Goal: Information Seeking & Learning: Learn about a topic

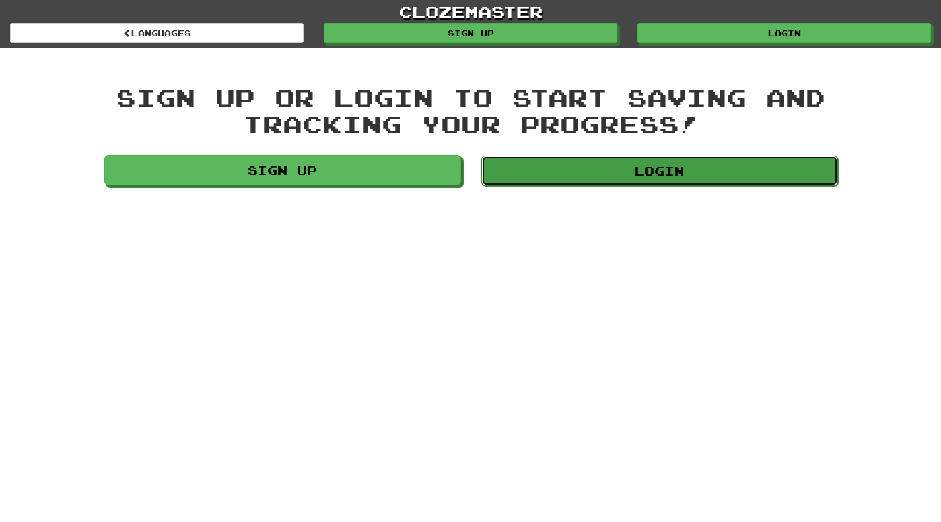
click at [678, 167] on link "Login" at bounding box center [659, 171] width 357 height 30
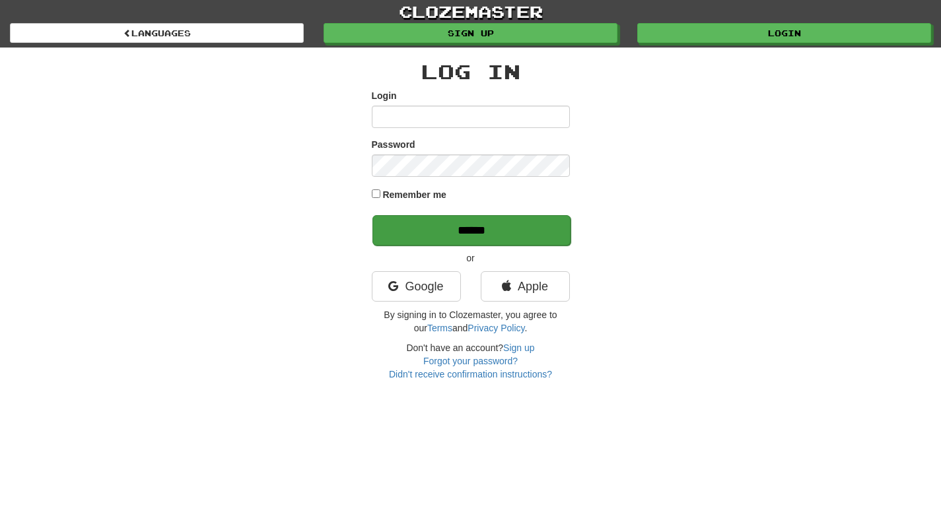
type input "**********"
click at [437, 232] on input "******" at bounding box center [471, 230] width 198 height 30
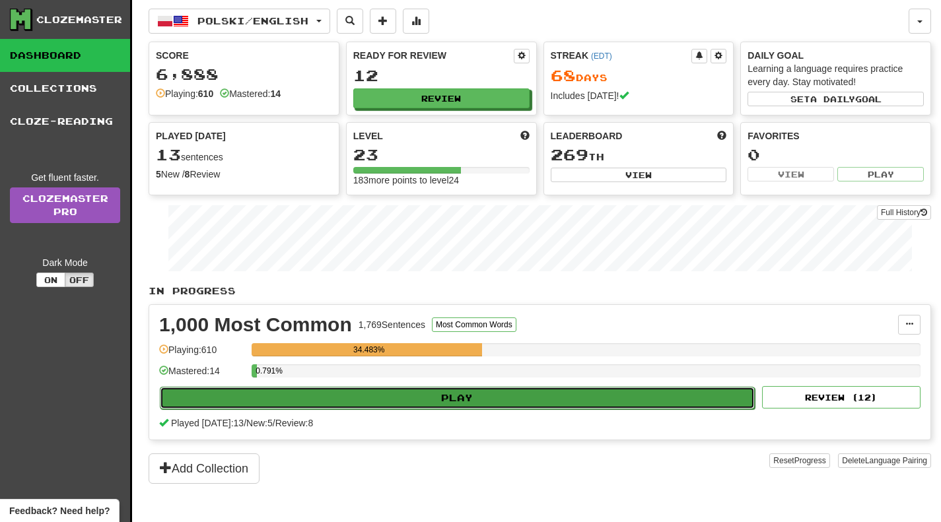
click at [466, 401] on button "Play" at bounding box center [457, 398] width 595 height 22
select select "**"
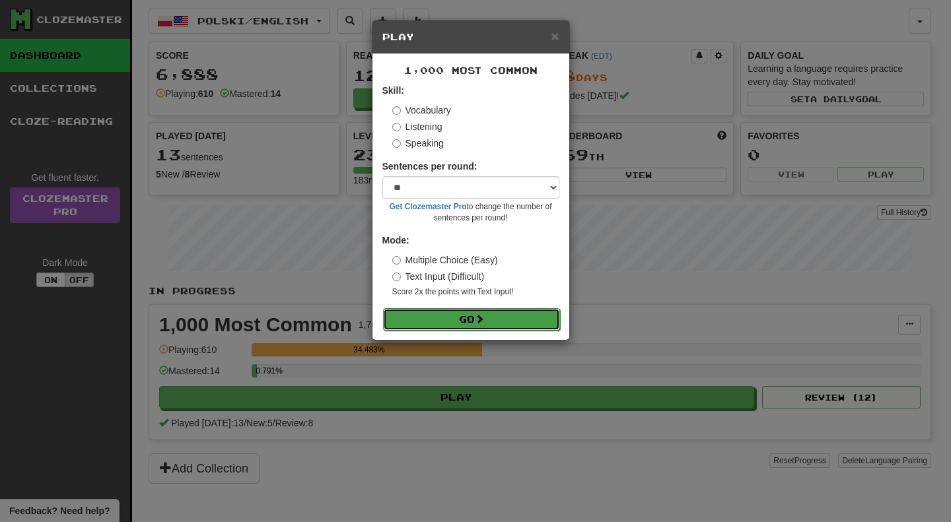
click at [524, 317] on button "Go" at bounding box center [471, 319] width 177 height 22
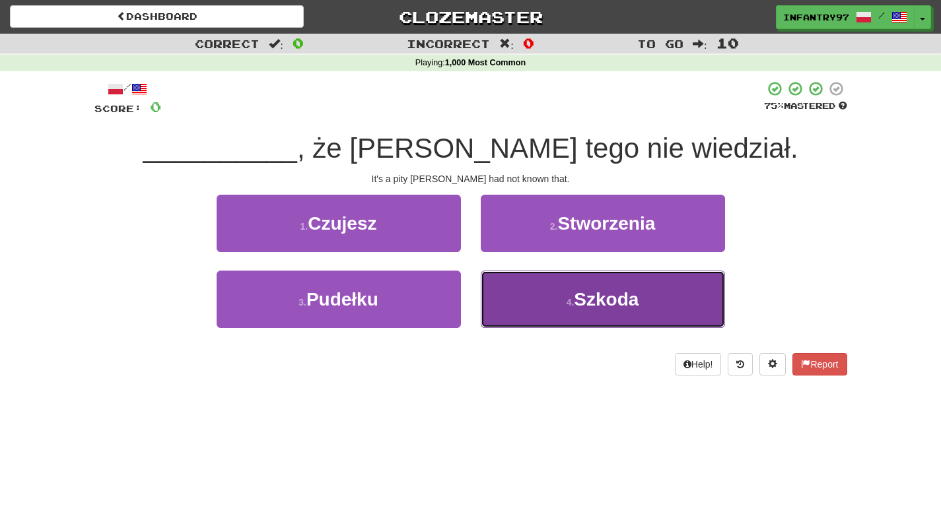
click at [543, 293] on button "4 . [GEOGRAPHIC_DATA]" at bounding box center [603, 299] width 244 height 57
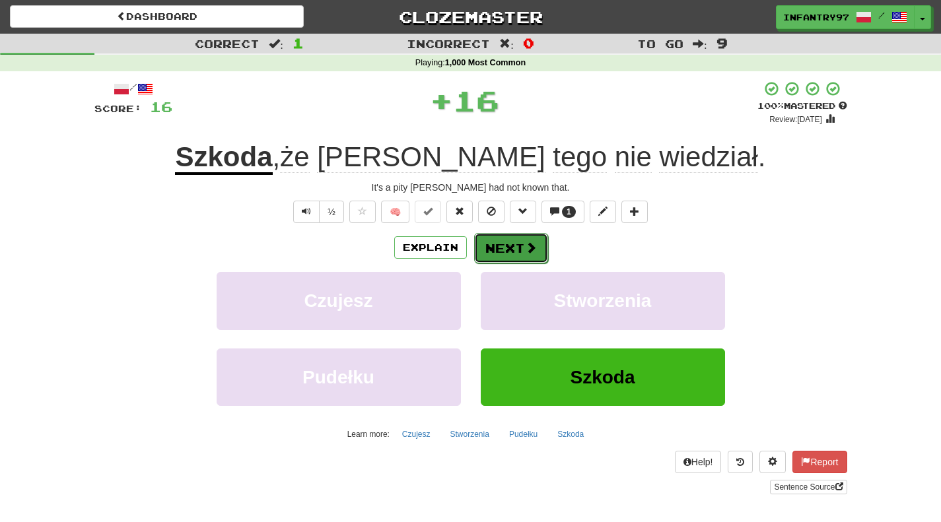
click at [504, 248] on button "Next" at bounding box center [511, 248] width 74 height 30
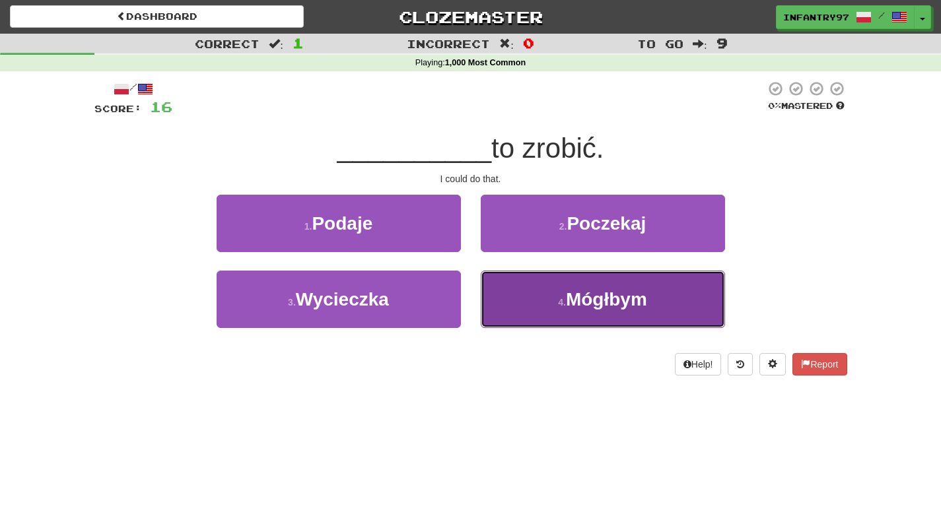
click at [571, 296] on span "Mógłbym" at bounding box center [606, 299] width 81 height 20
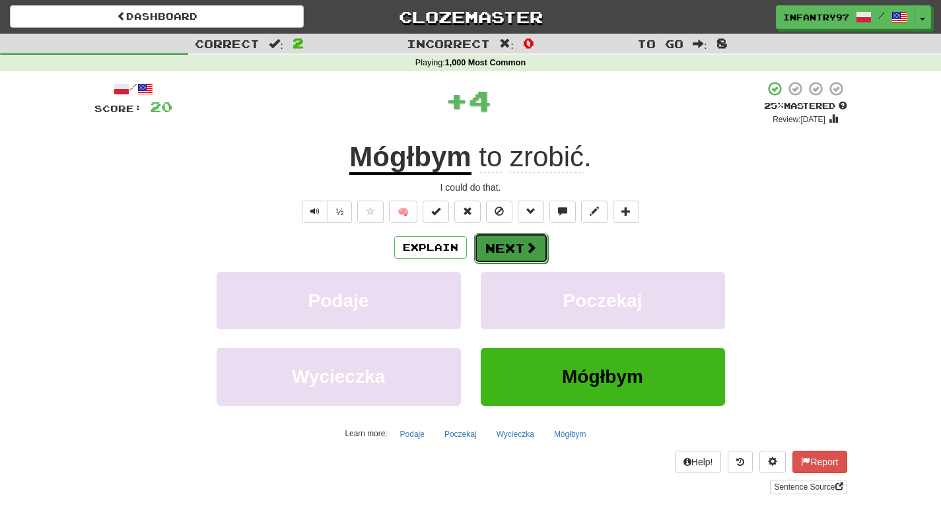
click at [502, 253] on button "Next" at bounding box center [511, 248] width 74 height 30
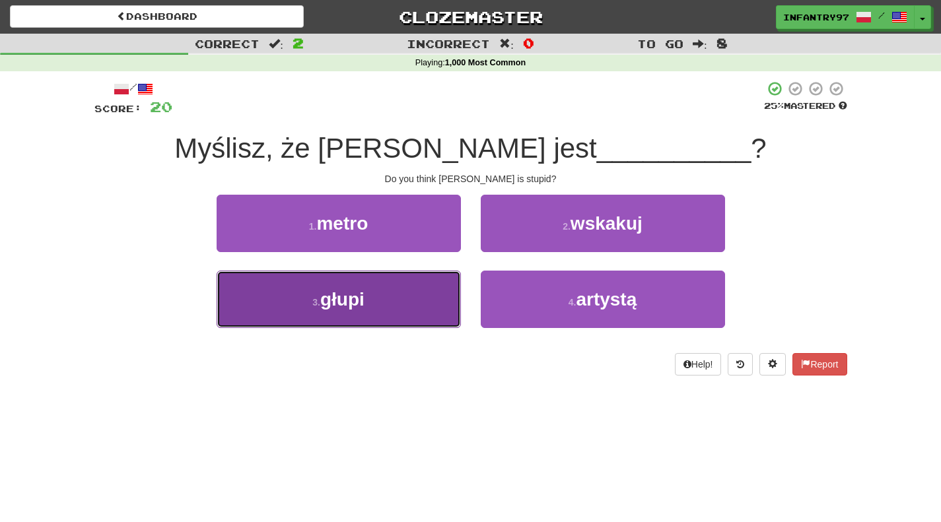
click at [369, 316] on button "3 . głupi" at bounding box center [339, 299] width 244 height 57
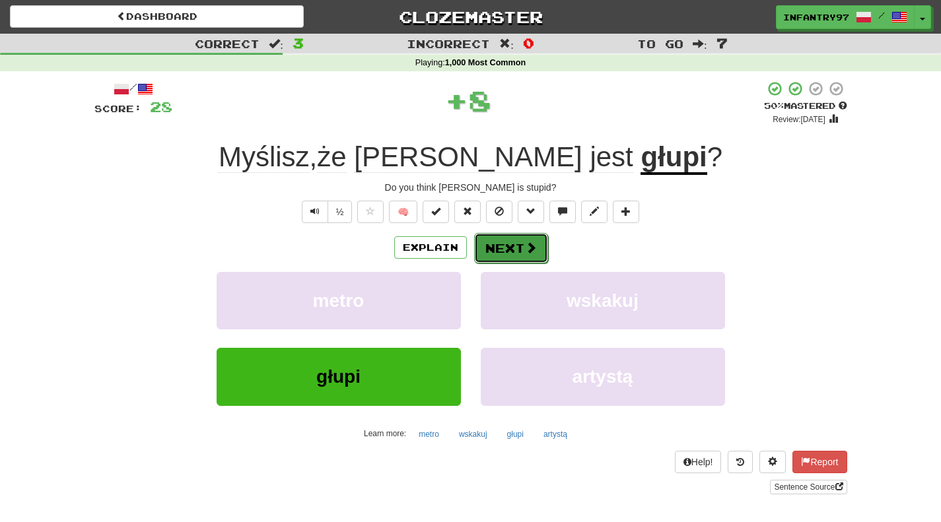
click at [489, 244] on button "Next" at bounding box center [511, 248] width 74 height 30
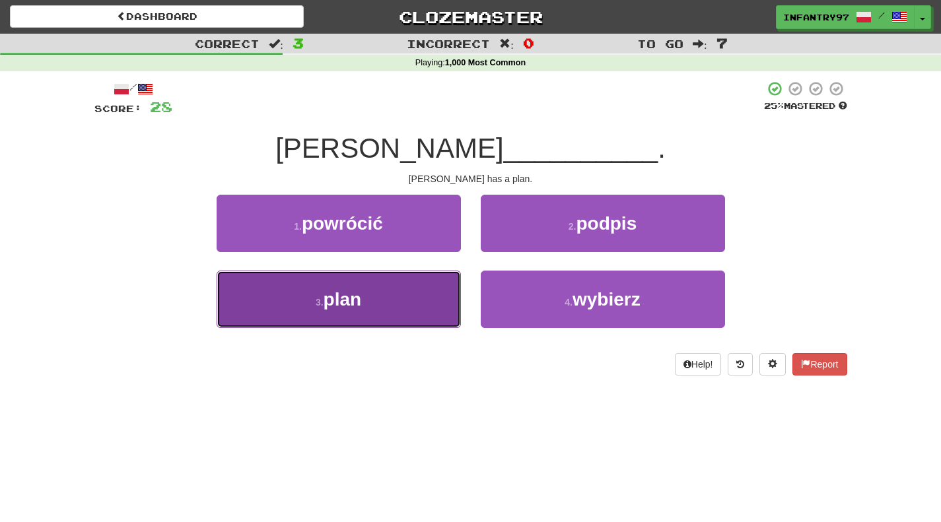
click at [326, 288] on button "3 . plan" at bounding box center [339, 299] width 244 height 57
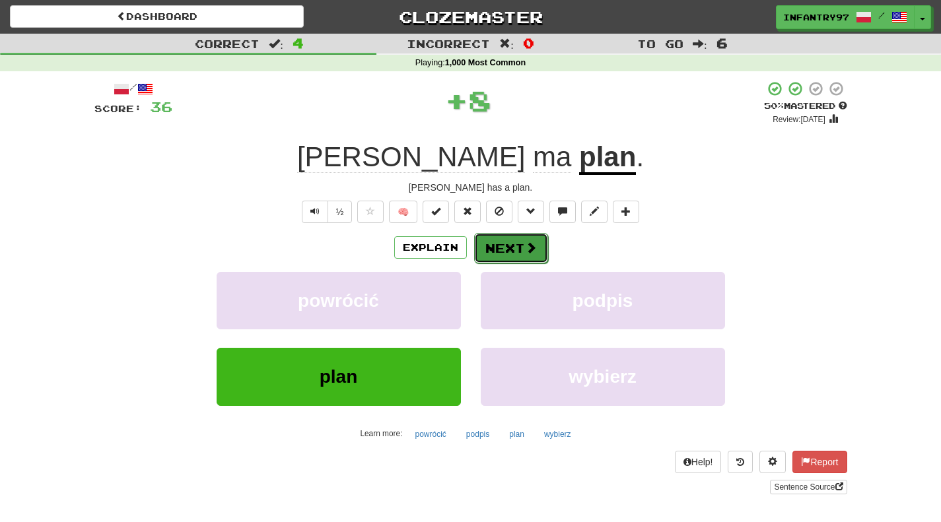
click at [498, 251] on button "Next" at bounding box center [511, 248] width 74 height 30
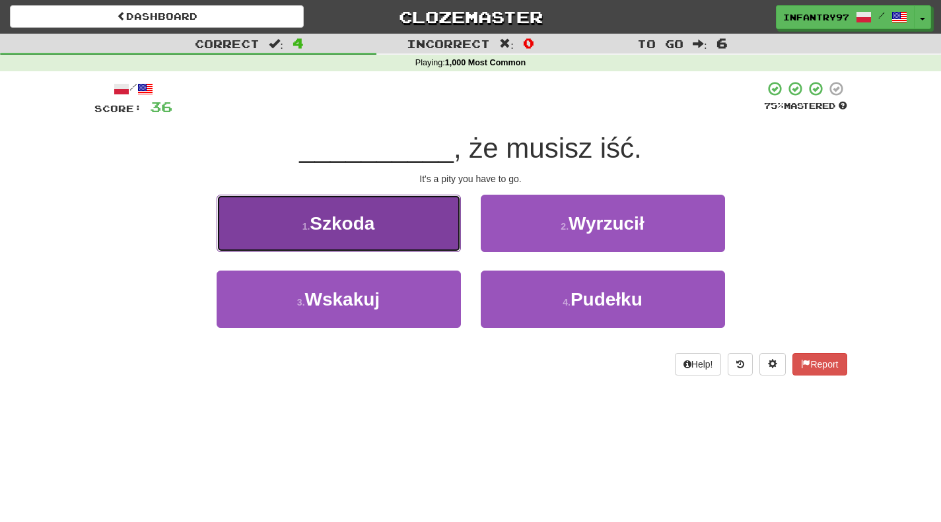
click at [399, 237] on button "1 . Szkoda" at bounding box center [339, 223] width 244 height 57
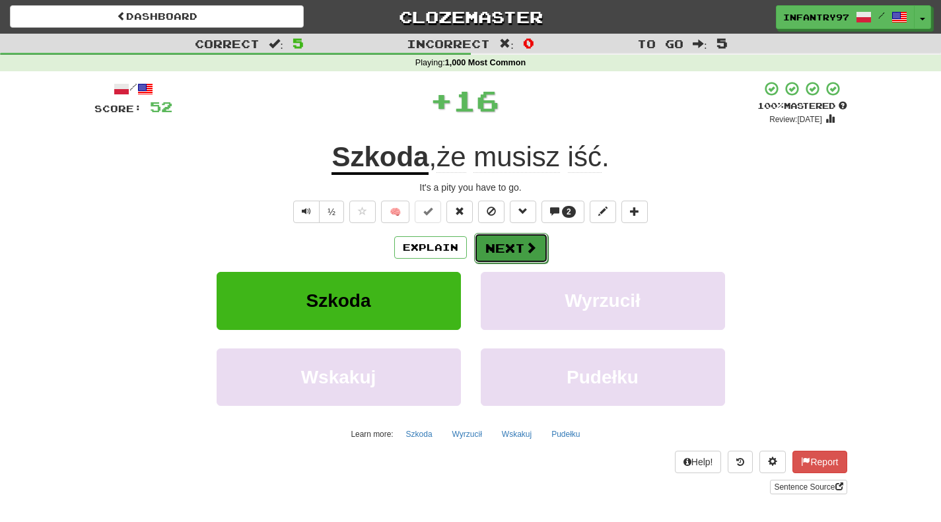
click at [508, 246] on button "Next" at bounding box center [511, 248] width 74 height 30
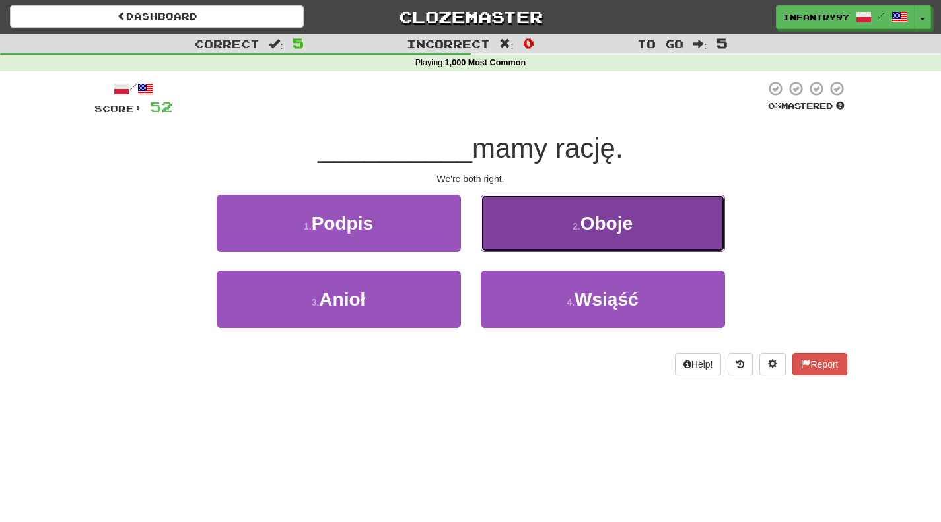
click at [545, 234] on button "2 . Oboje" at bounding box center [603, 223] width 244 height 57
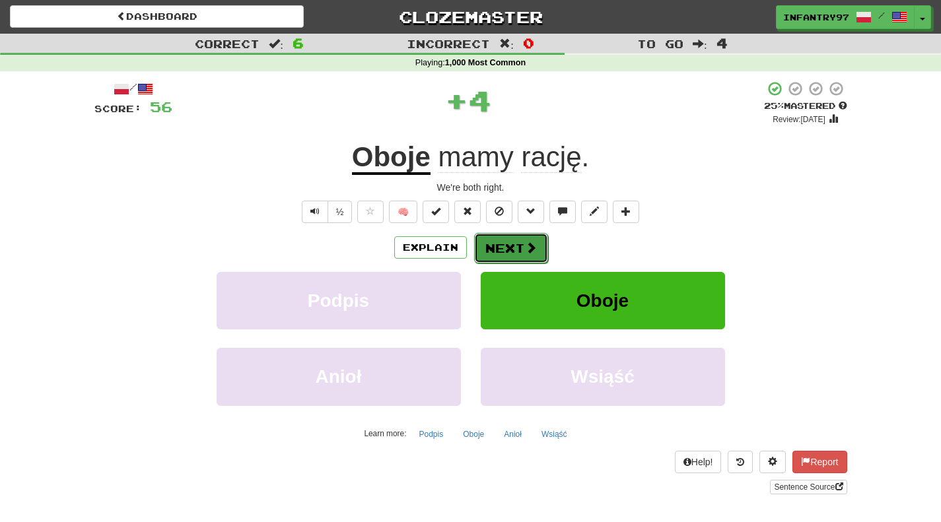
click at [530, 253] on span at bounding box center [531, 248] width 12 height 12
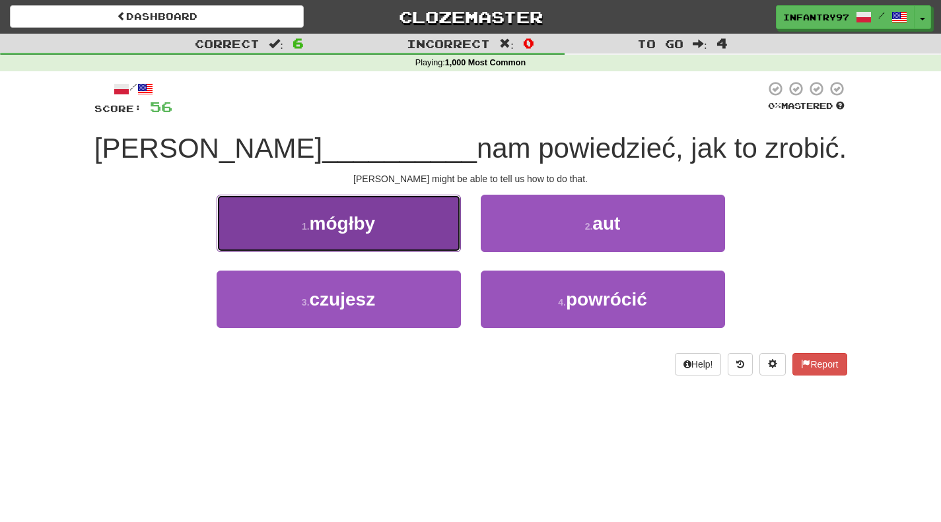
click at [334, 210] on button "1 . mógłby" at bounding box center [339, 223] width 244 height 57
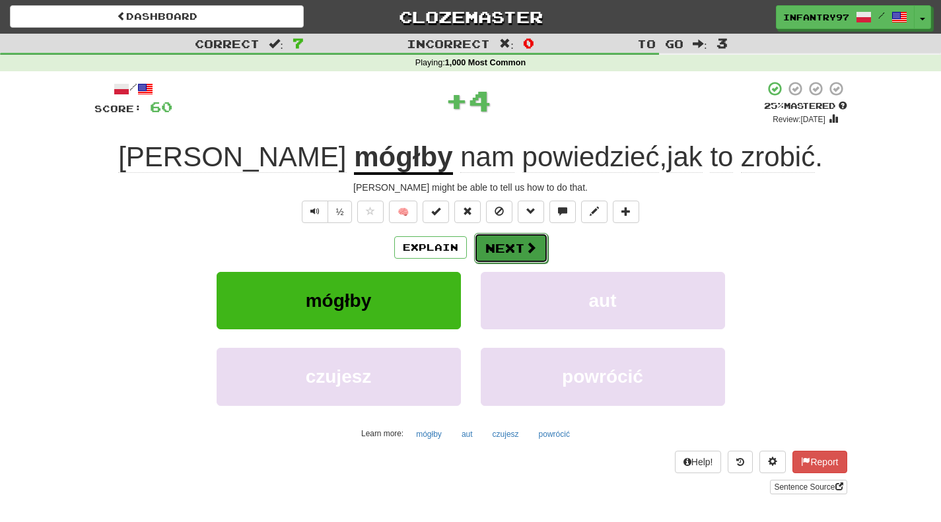
click at [526, 250] on span at bounding box center [531, 248] width 12 height 12
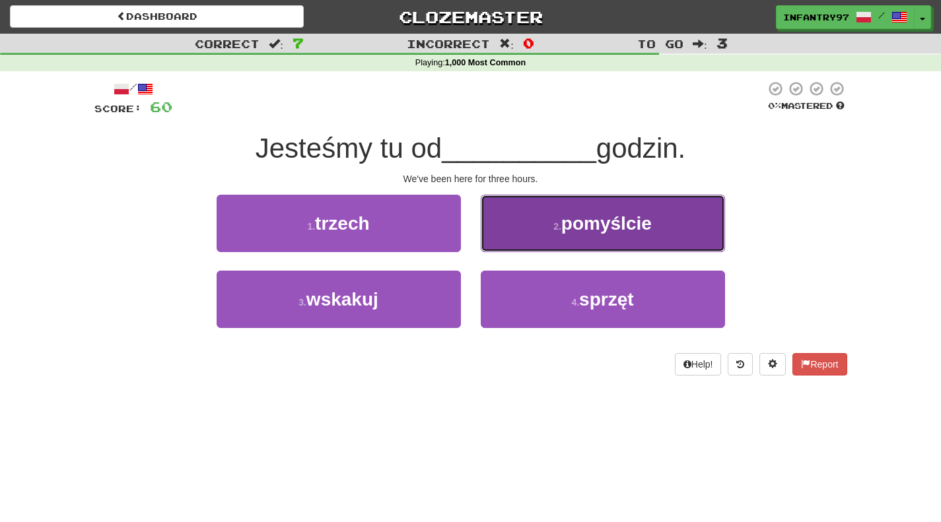
click at [522, 221] on button "2 . pomyślcie" at bounding box center [603, 223] width 244 height 57
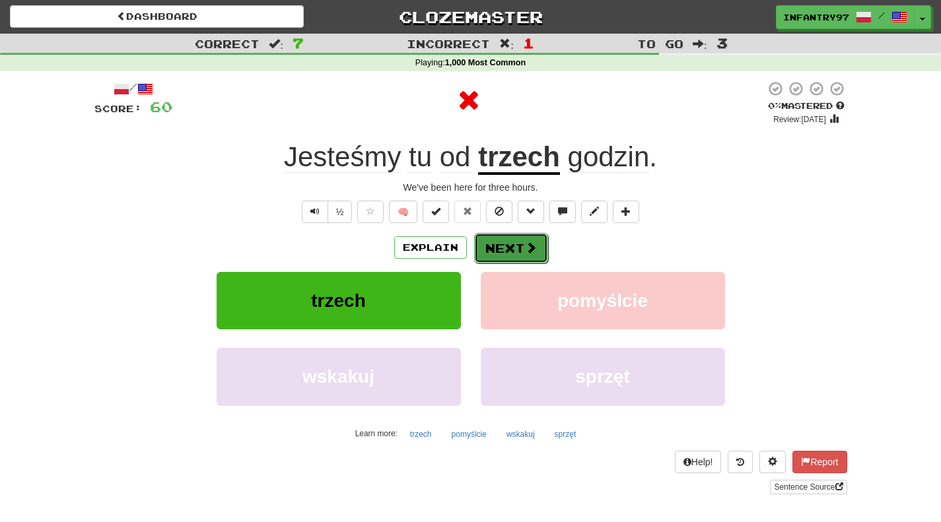
click at [511, 242] on button "Next" at bounding box center [511, 248] width 74 height 30
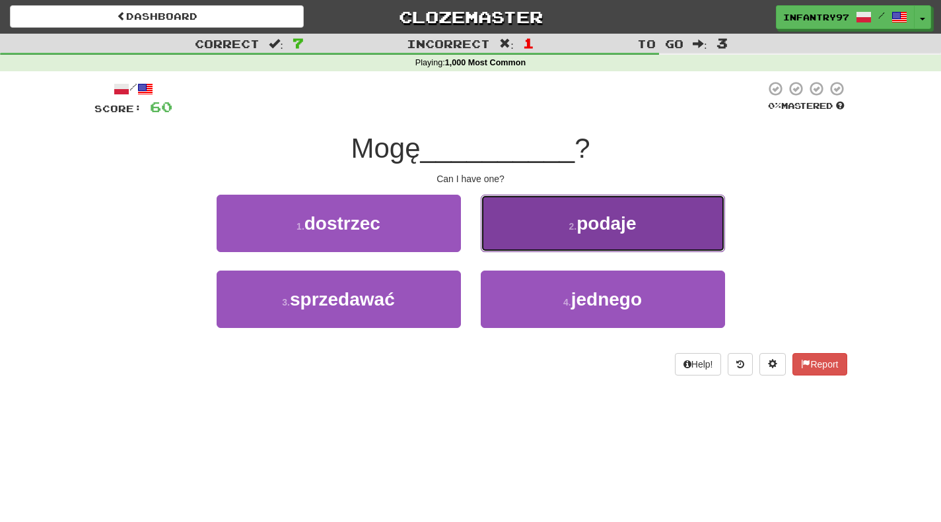
click at [586, 223] on span "podaje" at bounding box center [605, 223] width 59 height 20
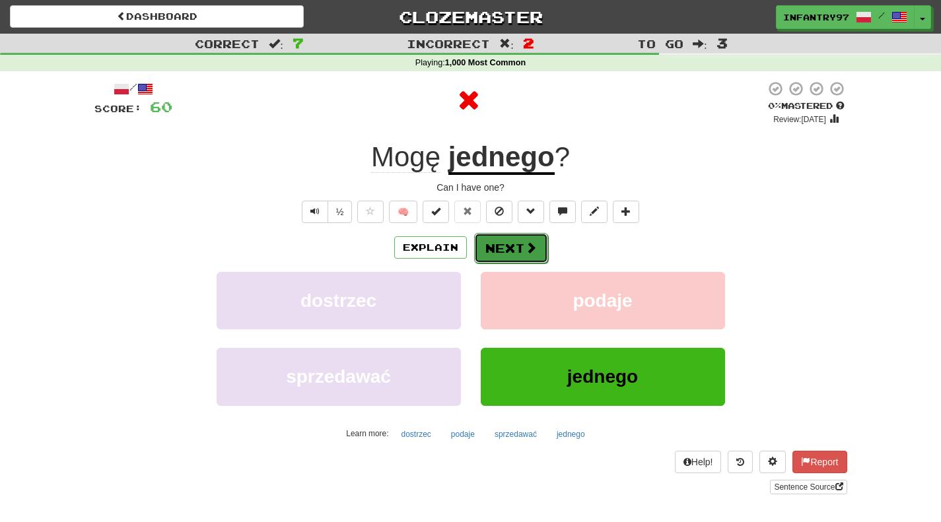
click at [518, 242] on button "Next" at bounding box center [511, 248] width 74 height 30
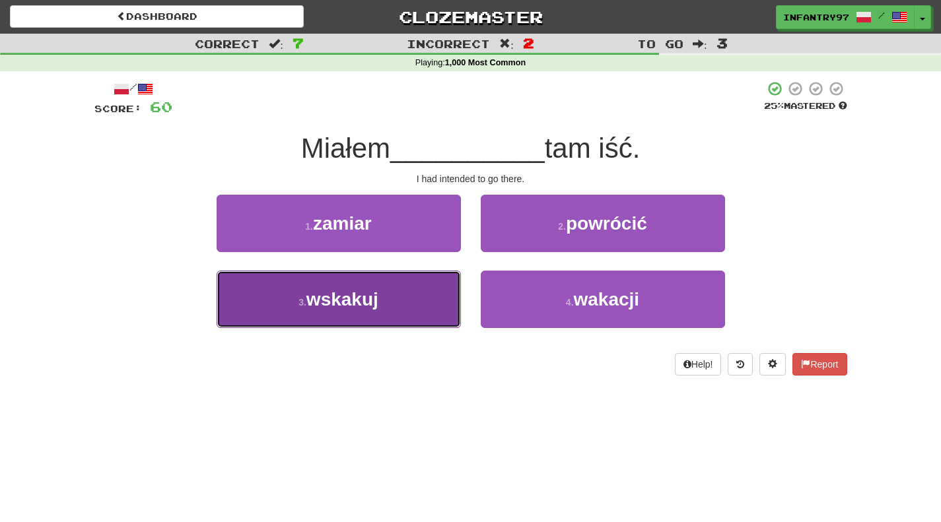
click at [382, 300] on button "3 . wskakuj" at bounding box center [339, 299] width 244 height 57
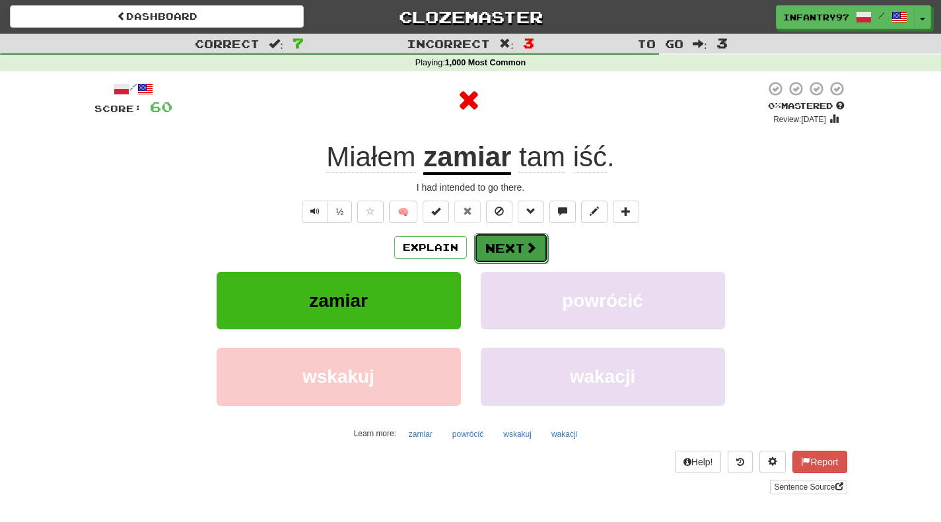
click at [543, 244] on button "Next" at bounding box center [511, 248] width 74 height 30
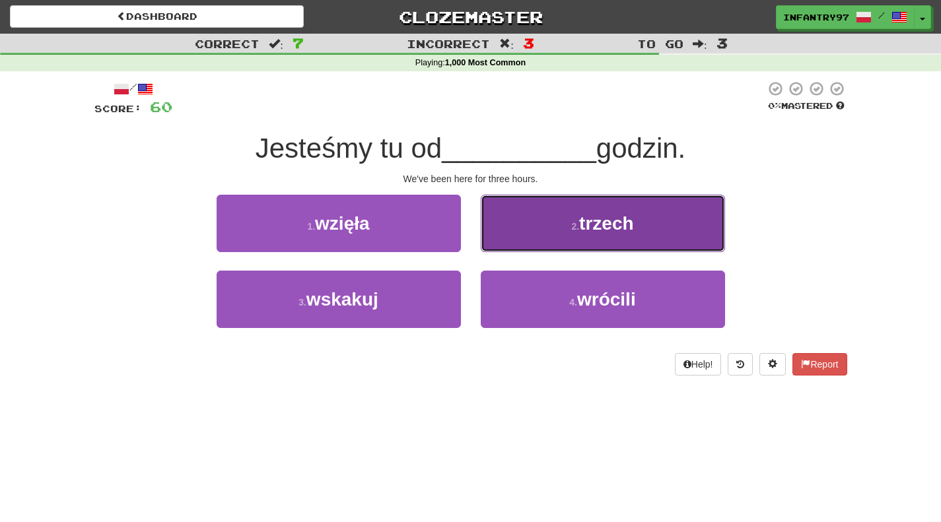
click at [572, 238] on button "2 . trzech" at bounding box center [603, 223] width 244 height 57
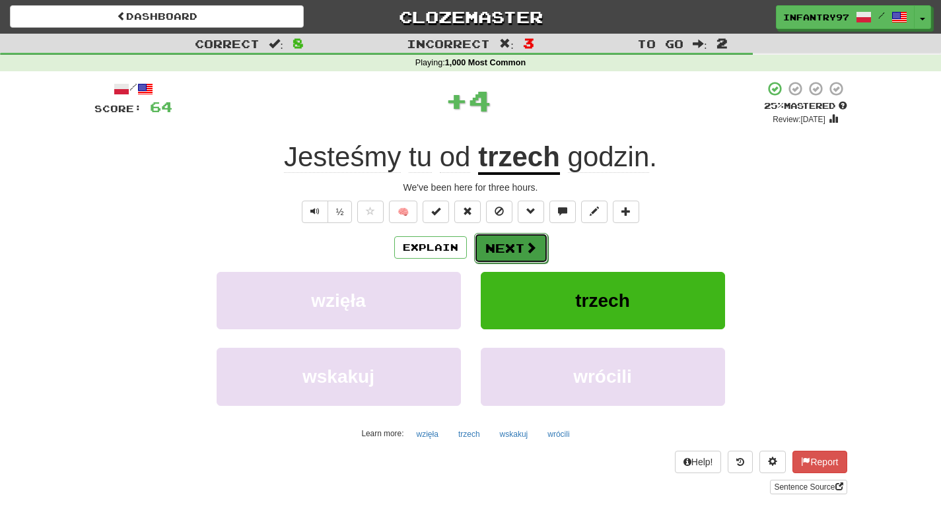
click at [539, 246] on button "Next" at bounding box center [511, 248] width 74 height 30
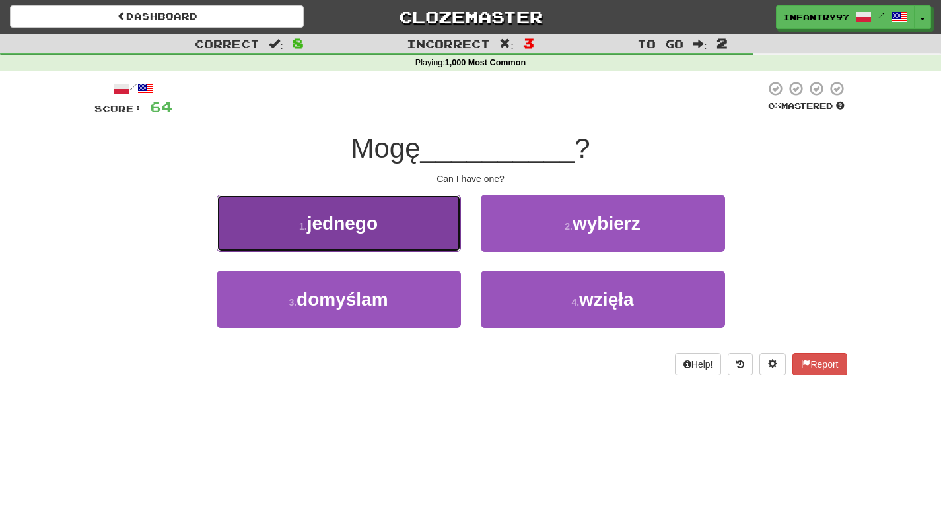
click at [432, 246] on button "1 . jednego" at bounding box center [339, 223] width 244 height 57
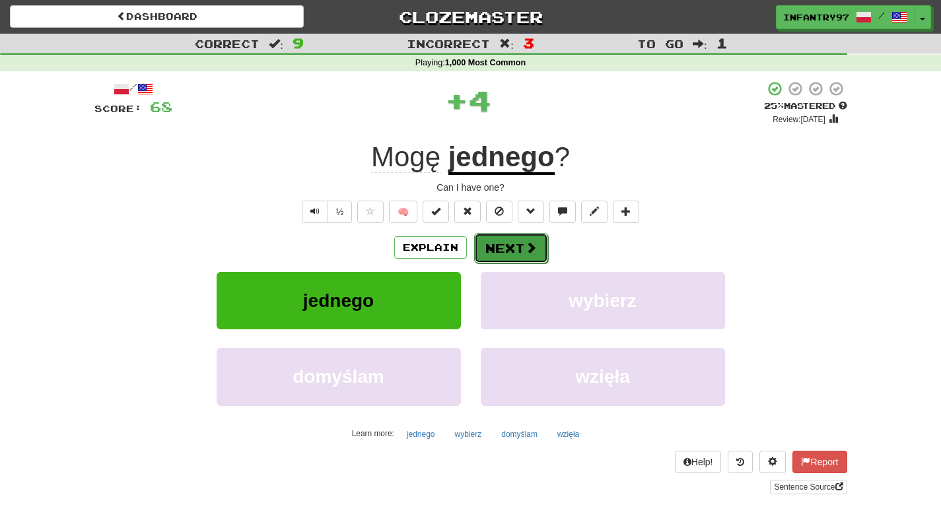
click at [504, 258] on button "Next" at bounding box center [511, 248] width 74 height 30
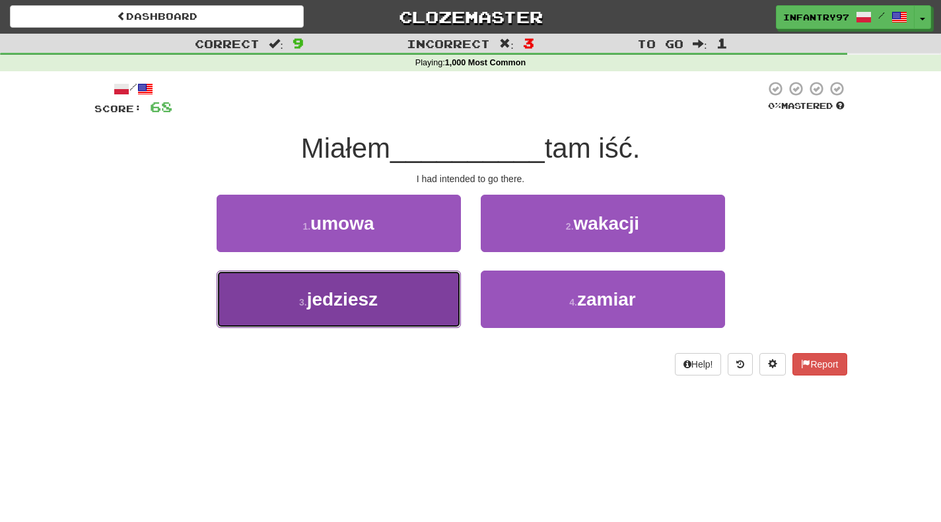
click at [387, 302] on button "3 . jedziesz" at bounding box center [339, 299] width 244 height 57
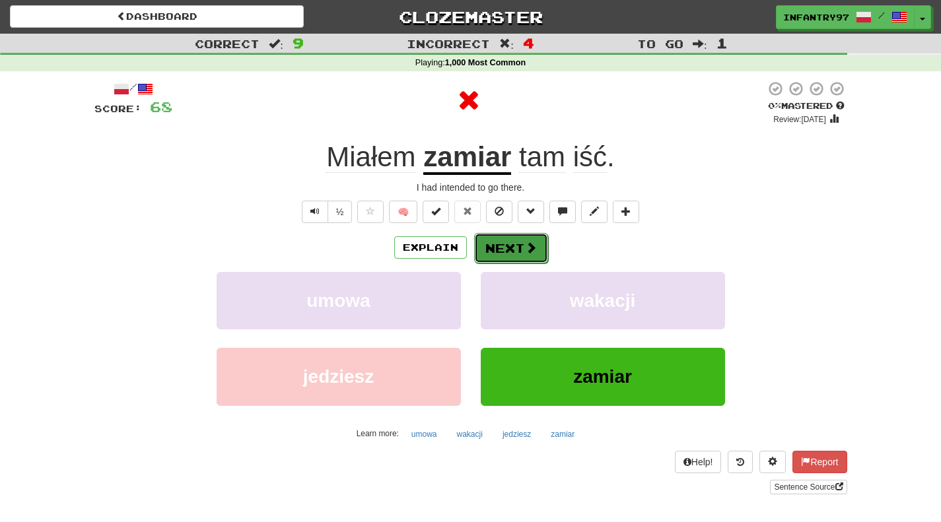
click at [535, 248] on span at bounding box center [531, 248] width 12 height 12
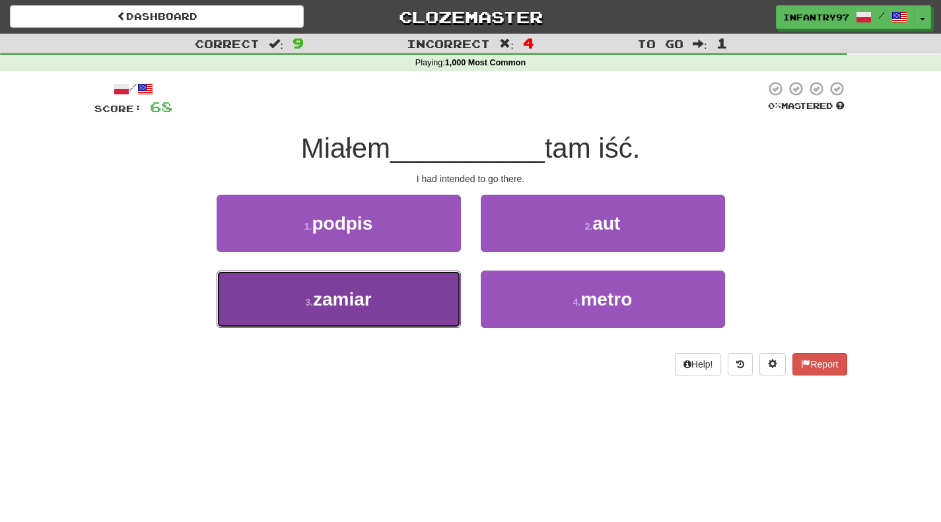
click at [388, 293] on button "3 . zamiar" at bounding box center [339, 299] width 244 height 57
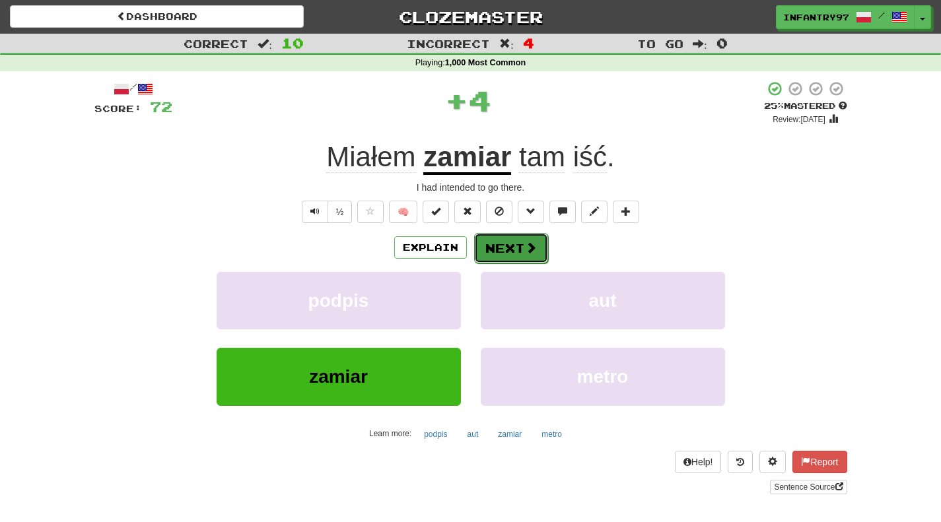
click at [506, 252] on button "Next" at bounding box center [511, 248] width 74 height 30
